Goal: Information Seeking & Learning: Learn about a topic

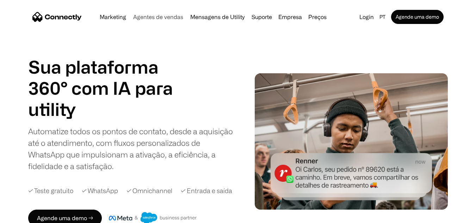
click at [157, 19] on link "Agentes de vendas" at bounding box center [158, 17] width 56 height 6
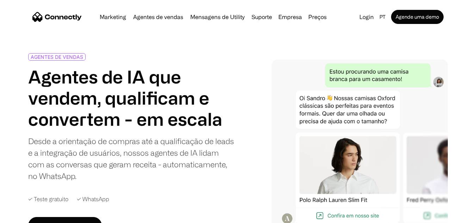
scroll to position [3, 0]
click at [123, 155] on div "Desde a orientação de compras até a qualificação de leads e a integração de usu…" at bounding box center [131, 159] width 207 height 47
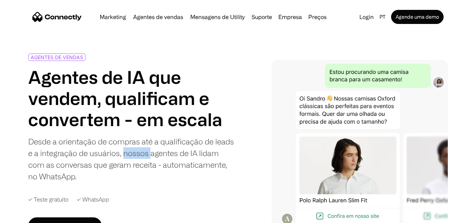
click at [123, 155] on div "Desde a orientação de compras até a qualificação de leads e a integração de usu…" at bounding box center [131, 159] width 207 height 47
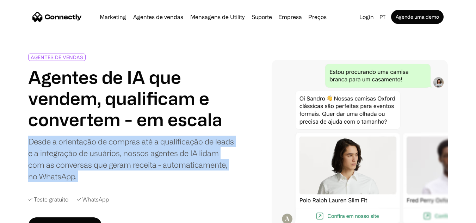
click at [123, 155] on div "Desde a orientação de compras até a qualificação de leads e a integração de usu…" at bounding box center [131, 159] width 207 height 47
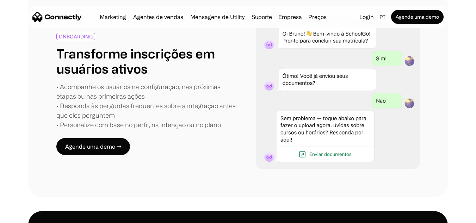
scroll to position [1233, 0]
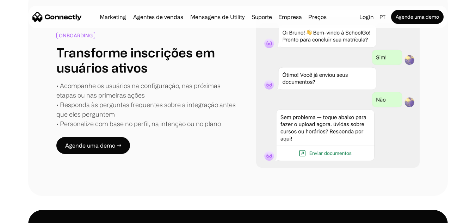
click at [141, 99] on div "• Acompanhe os usuários na configuração, nas próximas etapas ou nas primeiras a…" at bounding box center [147, 105] width 182 height 48
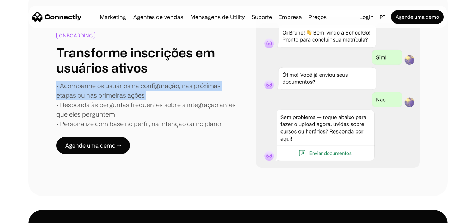
click at [141, 99] on div "• Acompanhe os usuários na configuração, nas próximas etapas ou nas primeiras a…" at bounding box center [147, 105] width 182 height 48
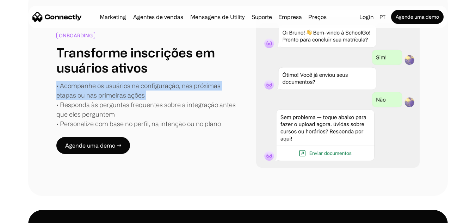
click at [141, 99] on div "• Acompanhe os usuários na configuração, nas próximas etapas ou nas primeiras a…" at bounding box center [147, 105] width 182 height 48
click at [157, 87] on div "• Acompanhe os usuários na configuração, nas próximas etapas ou nas primeiras a…" at bounding box center [147, 105] width 182 height 48
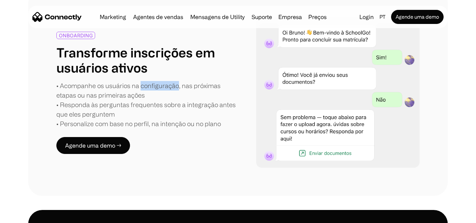
click at [157, 87] on div "• Acompanhe os usuários na configuração, nas próximas etapas ou nas primeiras a…" at bounding box center [147, 105] width 182 height 48
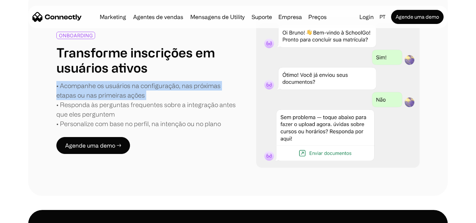
click at [157, 87] on div "• Acompanhe os usuários na configuração, nas próximas etapas ou nas primeiras a…" at bounding box center [147, 105] width 182 height 48
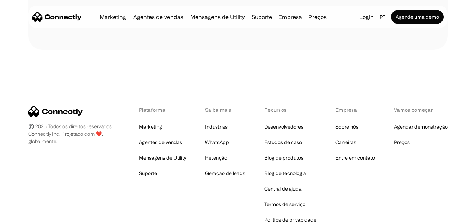
scroll to position [2065, 0]
click at [403, 145] on link "Preços" at bounding box center [402, 142] width 16 height 10
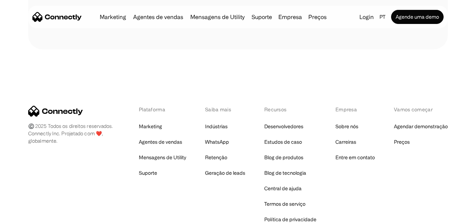
drag, startPoint x: 63, startPoint y: 144, endPoint x: 60, endPoint y: 151, distance: 7.3
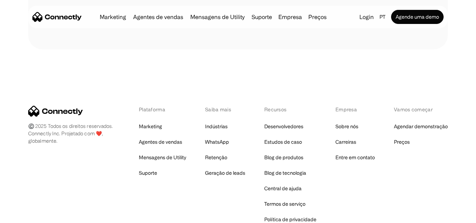
click at [212, 137] on link "WhatsApp" at bounding box center [217, 142] width 24 height 10
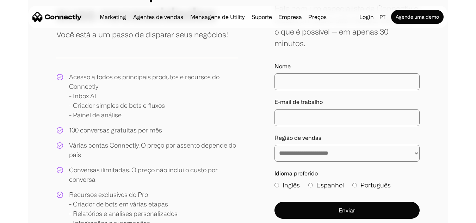
scroll to position [110, 0]
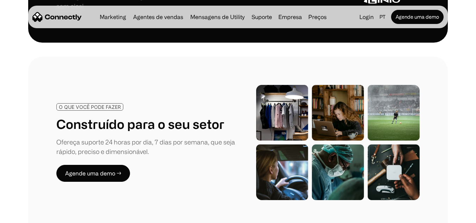
scroll to position [905, 0]
